Goal: Use online tool/utility: Utilize a website feature to perform a specific function

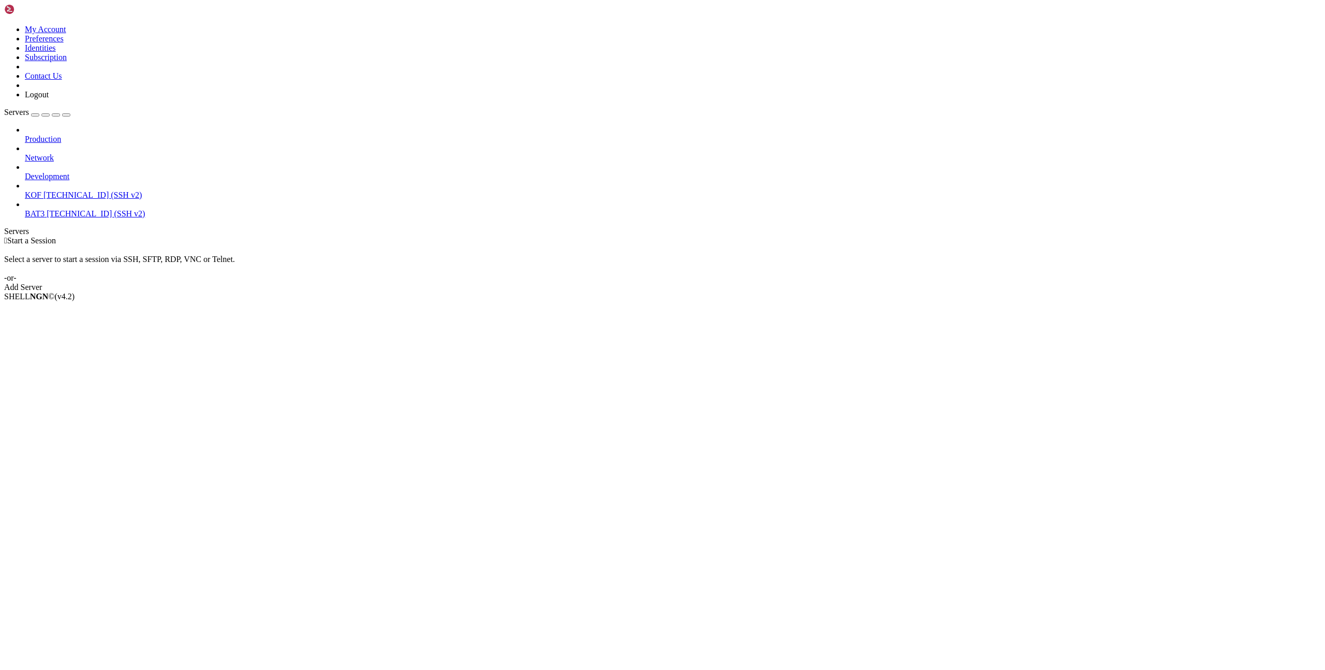
click at [63, 190] on span "[TECHNICAL_ID] (SSH v2)" at bounding box center [92, 194] width 98 height 9
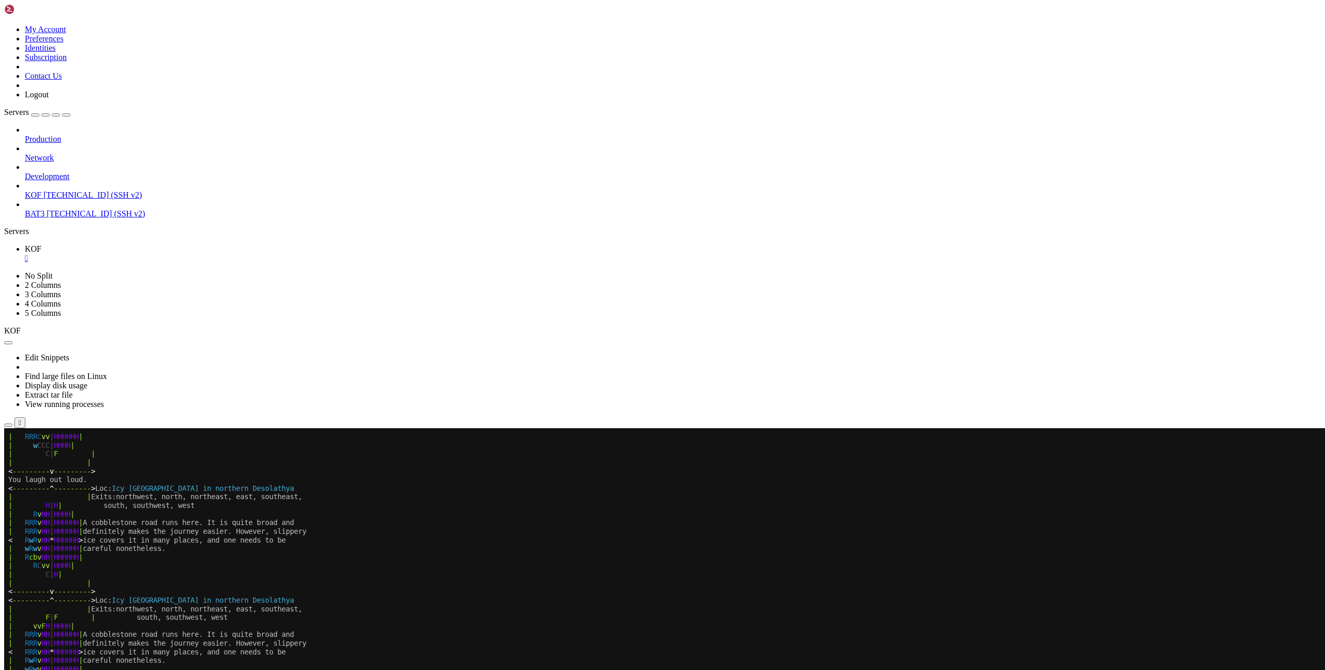
scroll to position [78, 0]
